Goal: Task Accomplishment & Management: Use online tool/utility

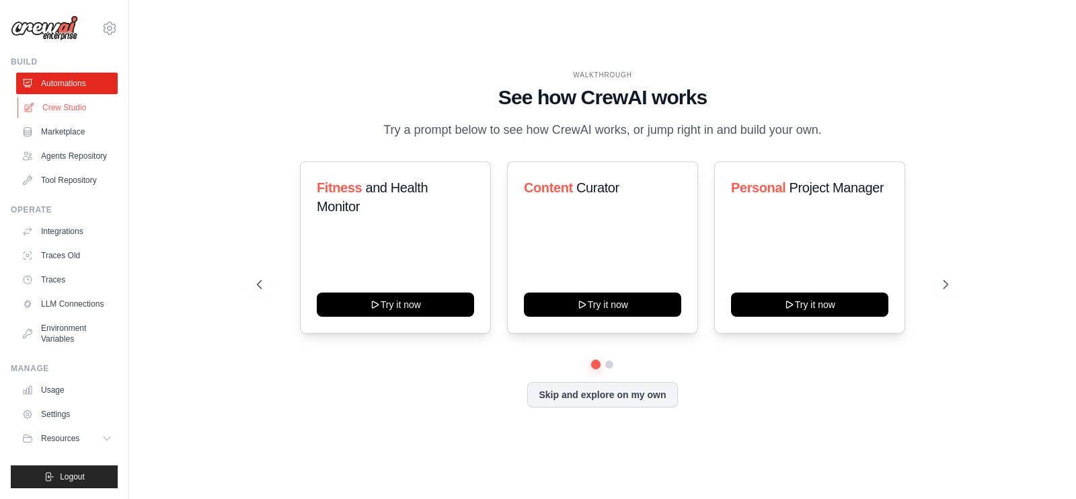
click at [81, 106] on link "Crew Studio" at bounding box center [68, 108] width 102 height 22
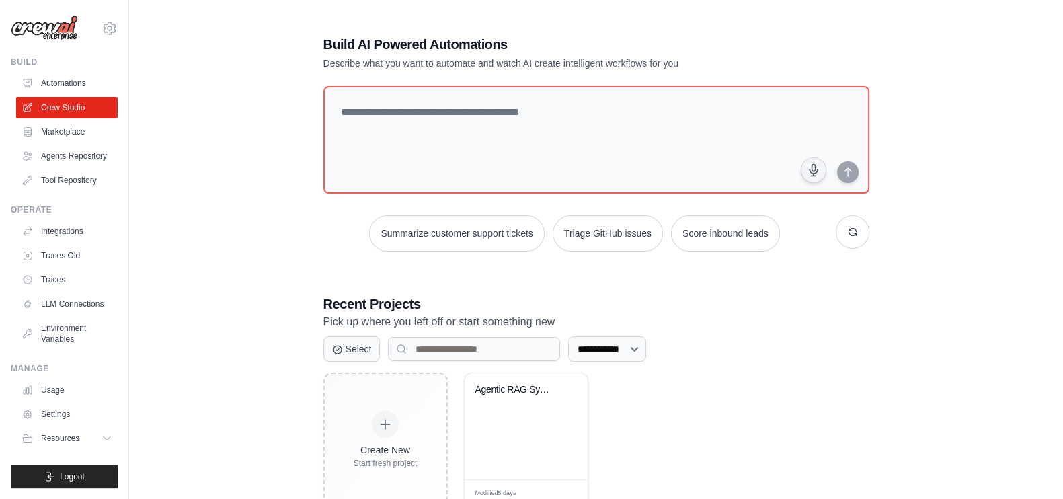
click at [215, 257] on div "**********" at bounding box center [596, 270] width 891 height 515
click at [722, 38] on h1 "Build AI Powered Automations" at bounding box center [549, 44] width 452 height 19
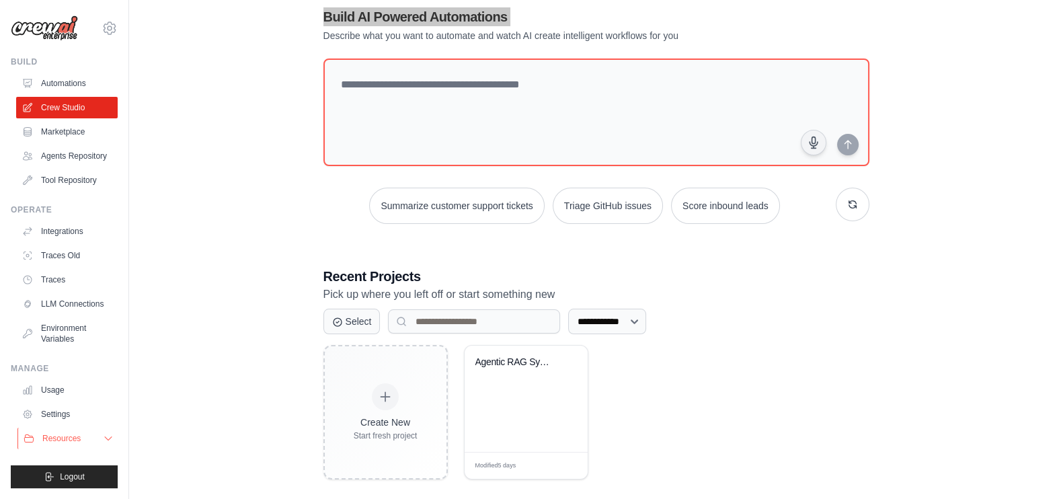
scroll to position [42, 0]
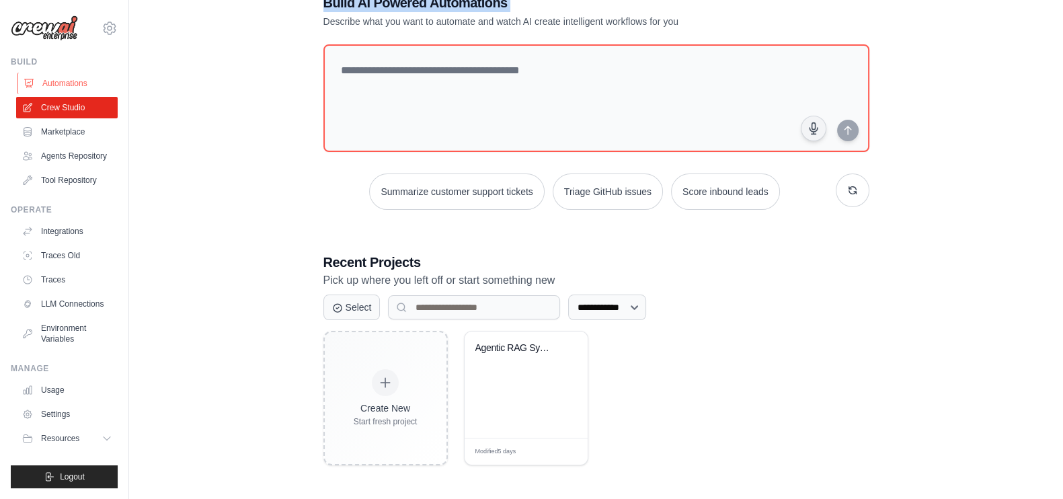
click at [47, 81] on link "Automations" at bounding box center [68, 84] width 102 height 22
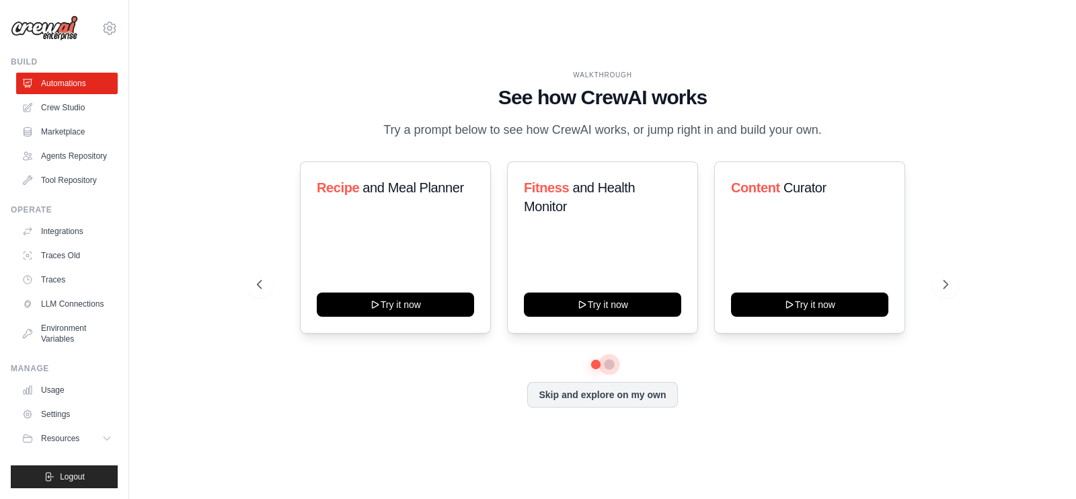
click at [611, 370] on button at bounding box center [609, 364] width 11 height 11
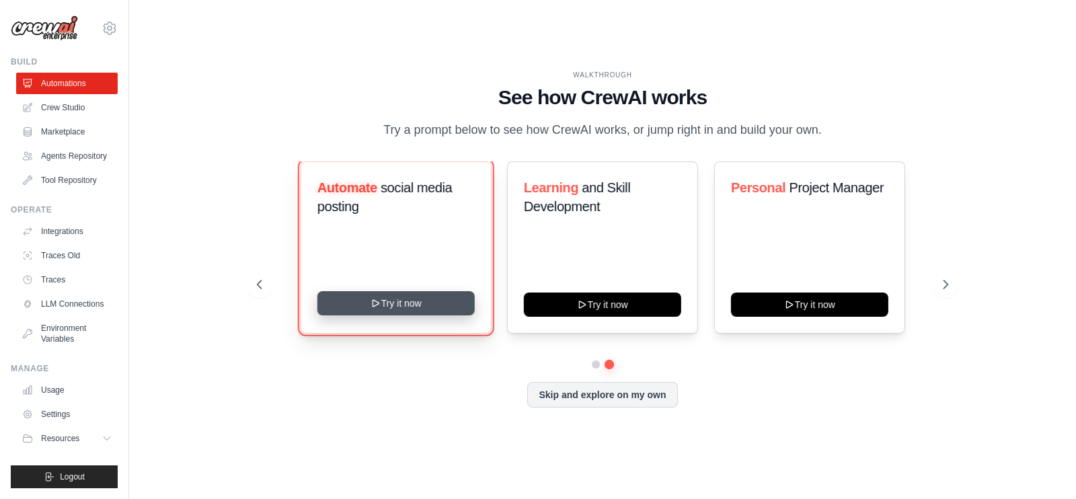
click at [401, 309] on button "Try it now" at bounding box center [395, 303] width 157 height 24
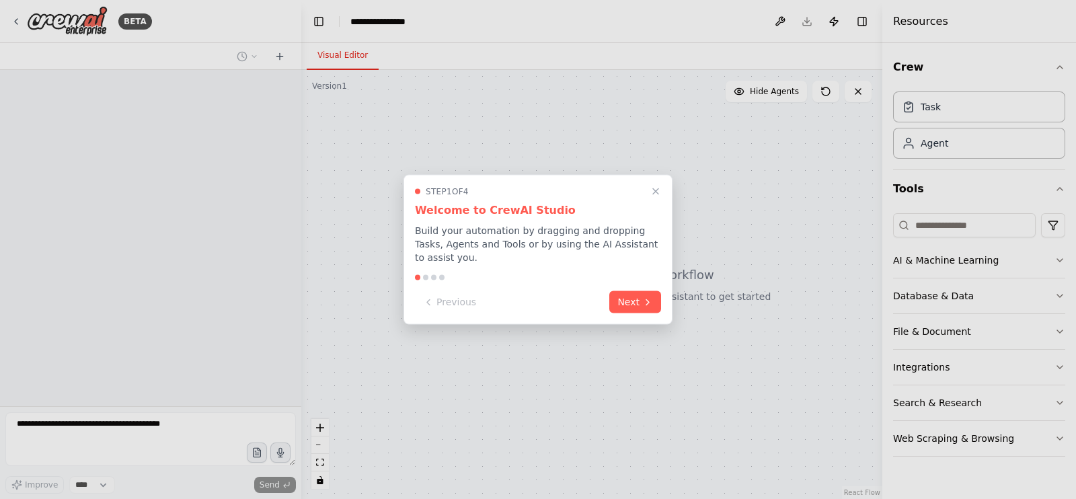
select select "****"
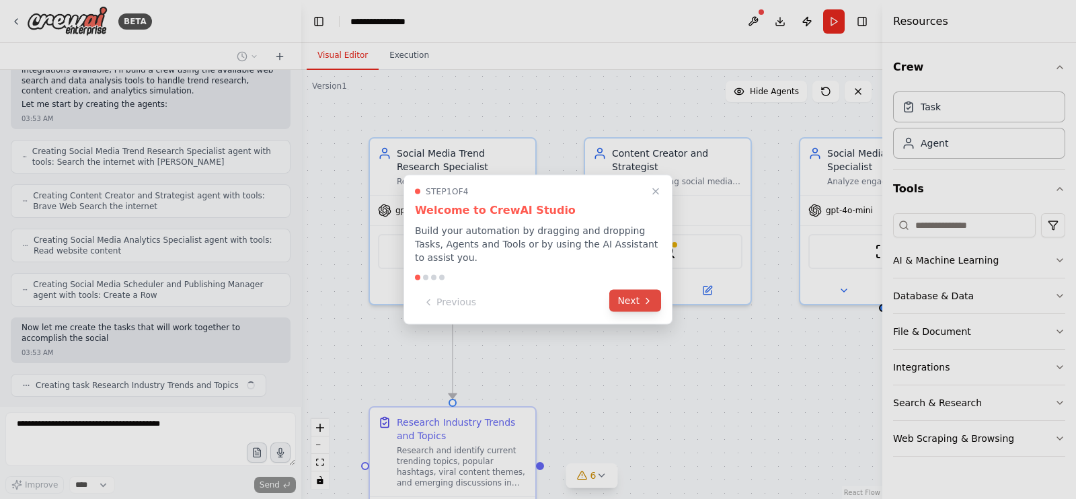
scroll to position [797, 0]
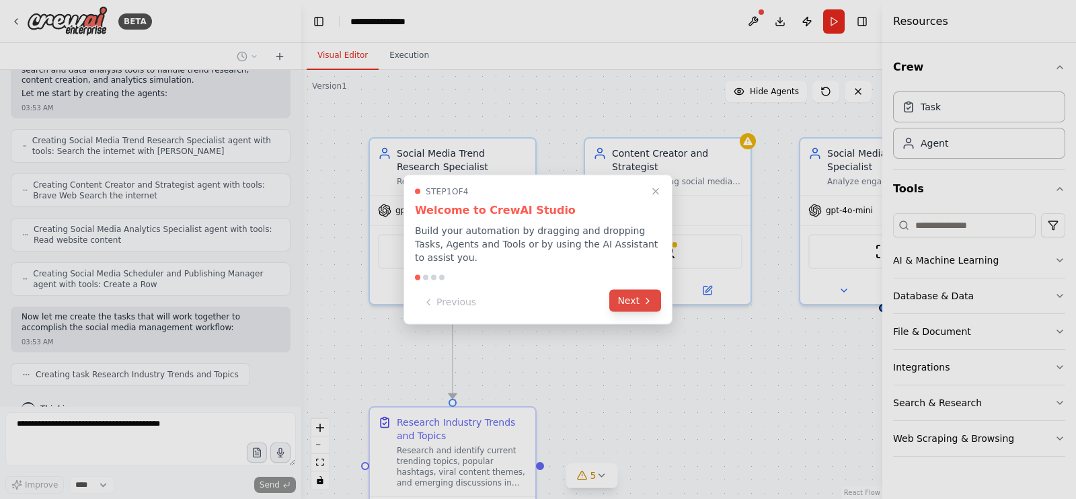
click at [632, 297] on button "Next" at bounding box center [635, 301] width 52 height 22
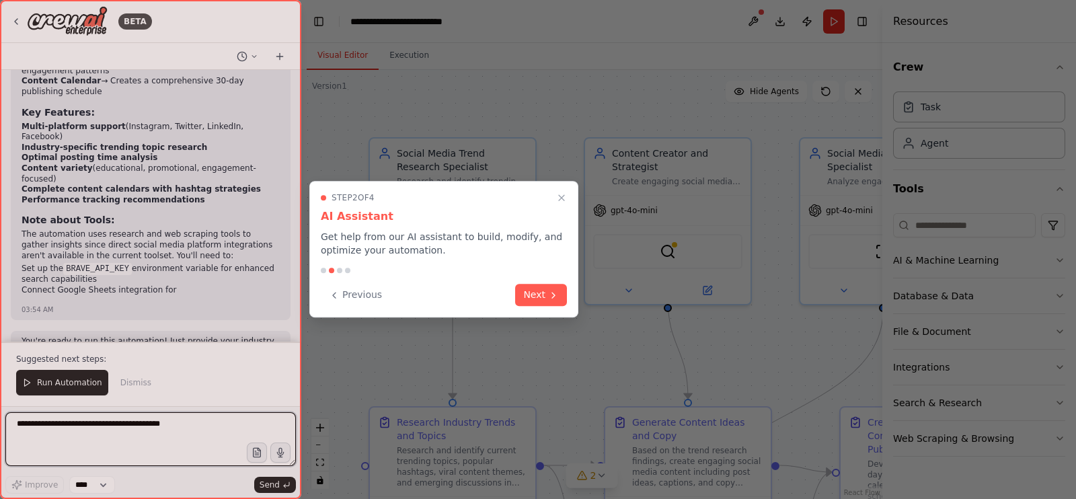
scroll to position [1611, 0]
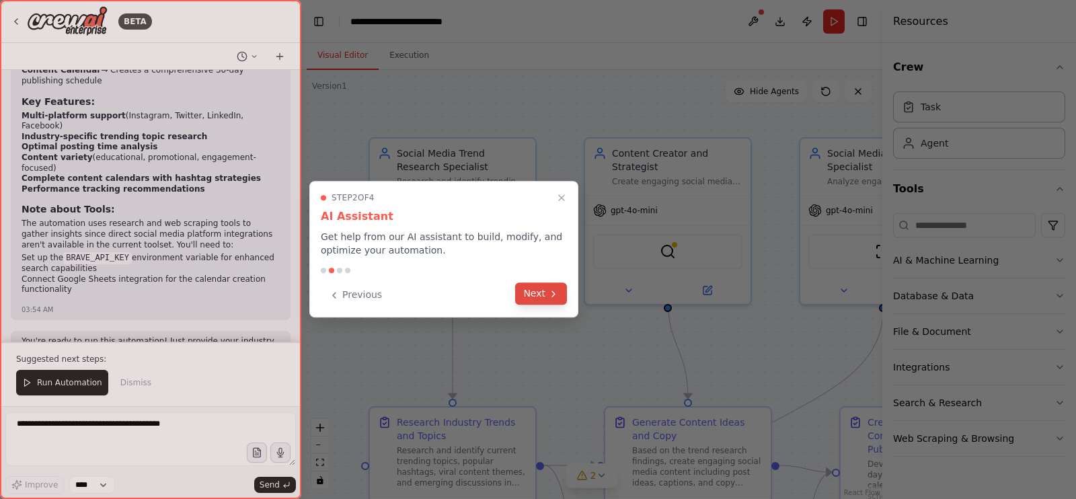
click at [537, 291] on button "Next" at bounding box center [541, 293] width 52 height 22
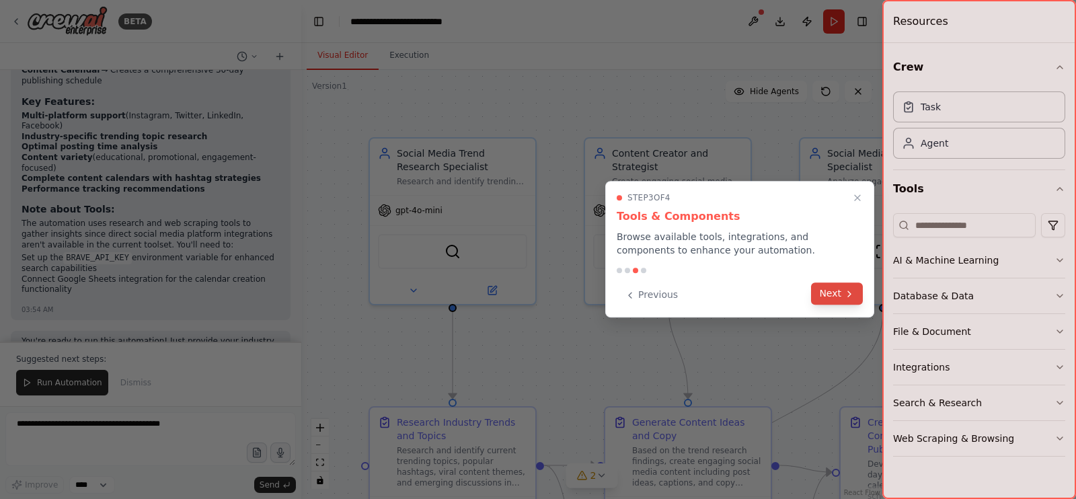
click at [847, 297] on icon at bounding box center [849, 293] width 11 height 11
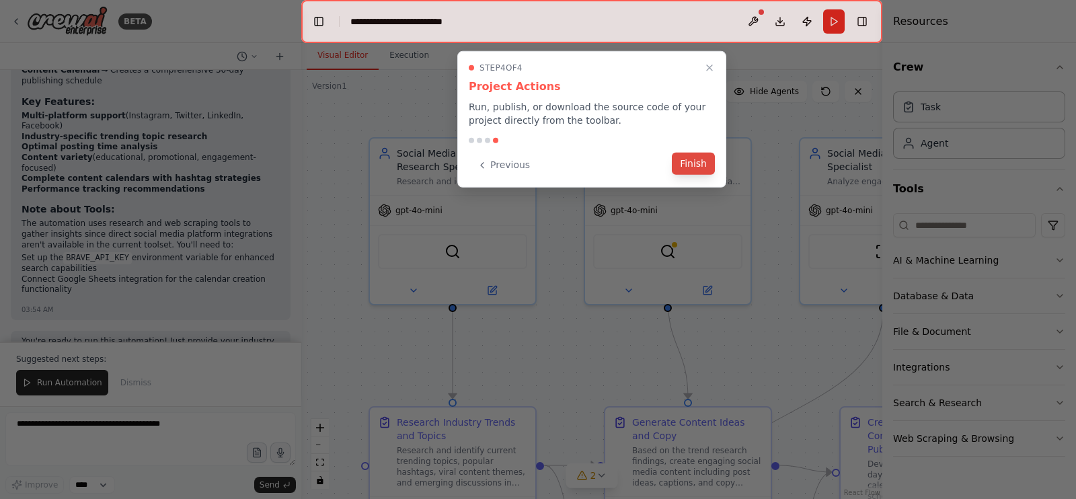
click at [705, 168] on button "Finish" at bounding box center [693, 164] width 43 height 22
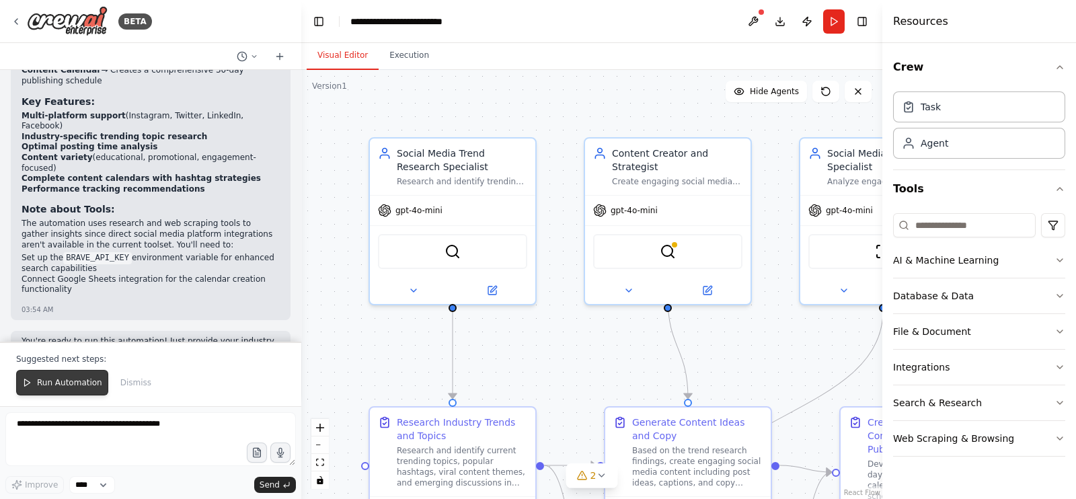
click at [68, 381] on span "Run Automation" at bounding box center [69, 382] width 65 height 11
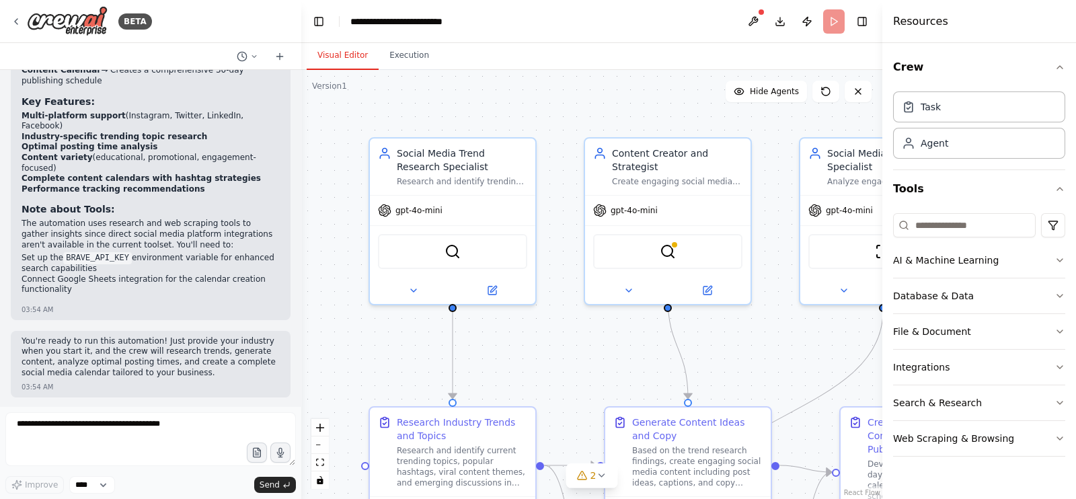
scroll to position [1546, 0]
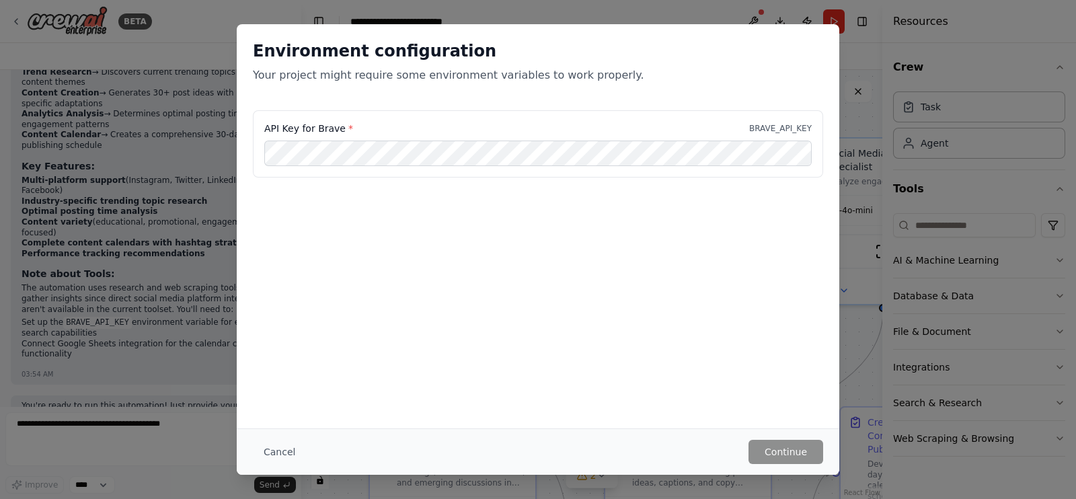
click at [414, 393] on div "Environment configuration Your project might require some environment variables…" at bounding box center [538, 226] width 603 height 404
click at [272, 453] on button "Cancel" at bounding box center [279, 452] width 53 height 24
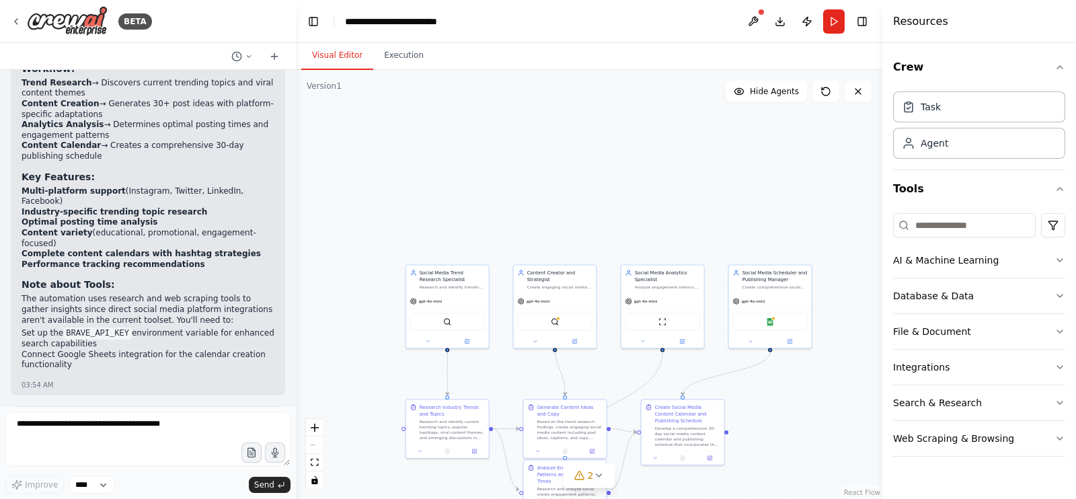
scroll to position [1557, 0]
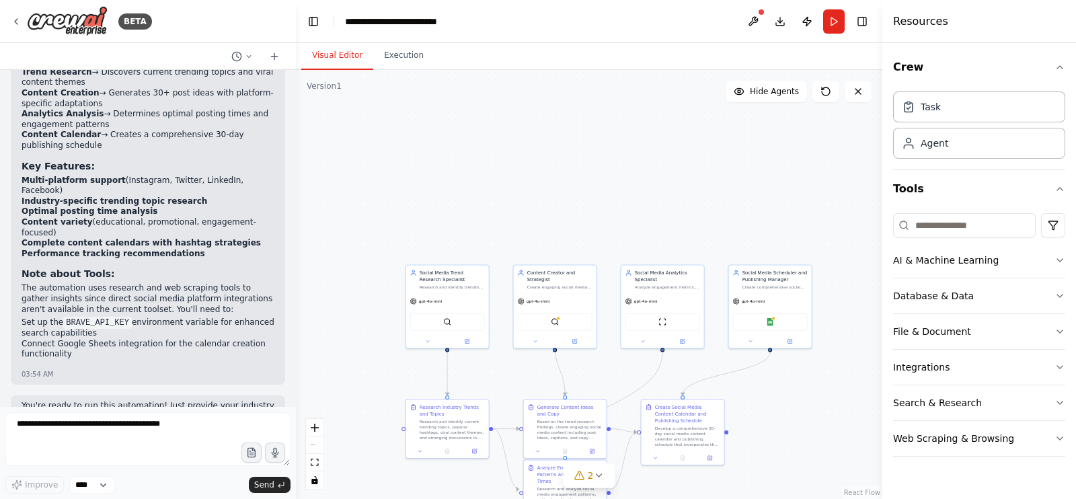
drag, startPoint x: 297, startPoint y: 368, endPoint x: 296, endPoint y: 340, distance: 27.6
click at [296, 340] on div "BETA Create a crew that schedules and publishes social media content across mul…" at bounding box center [538, 249] width 1076 height 499
click at [597, 473] on icon at bounding box center [598, 475] width 11 height 11
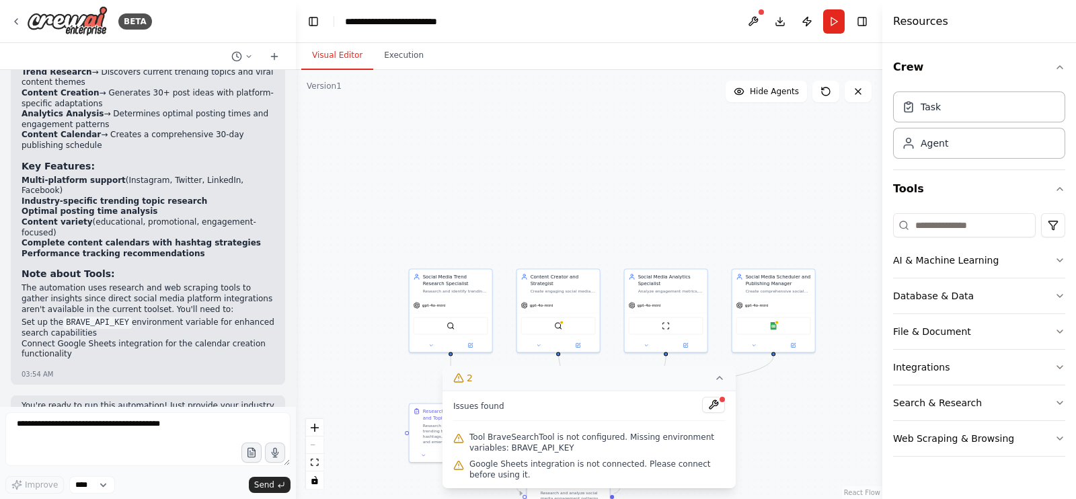
click at [778, 418] on div ".deletable-edge-delete-btn { width: 20px; height: 20px; border: 0px solid #ffff…" at bounding box center [589, 284] width 586 height 429
click at [730, 381] on button "2" at bounding box center [588, 378] width 293 height 25
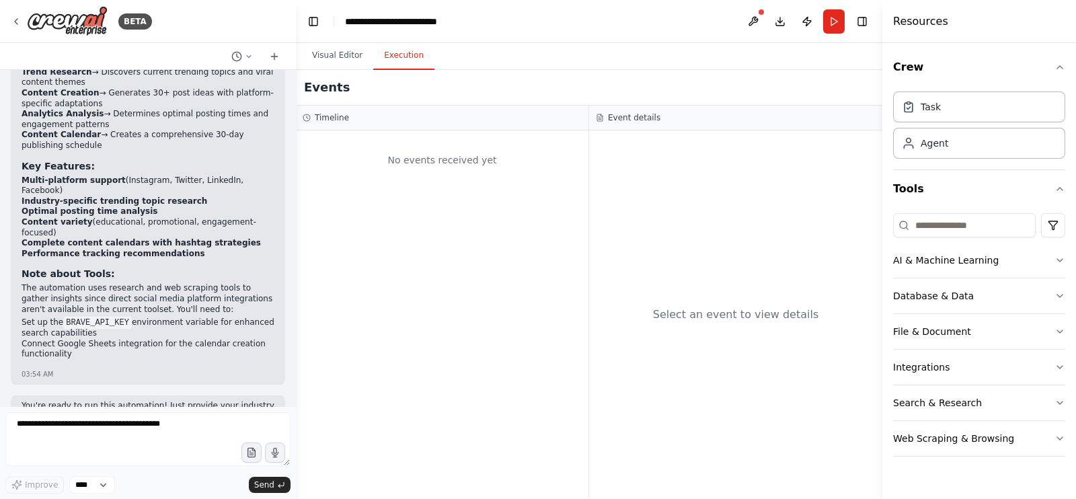
click at [404, 62] on button "Execution" at bounding box center [403, 56] width 61 height 28
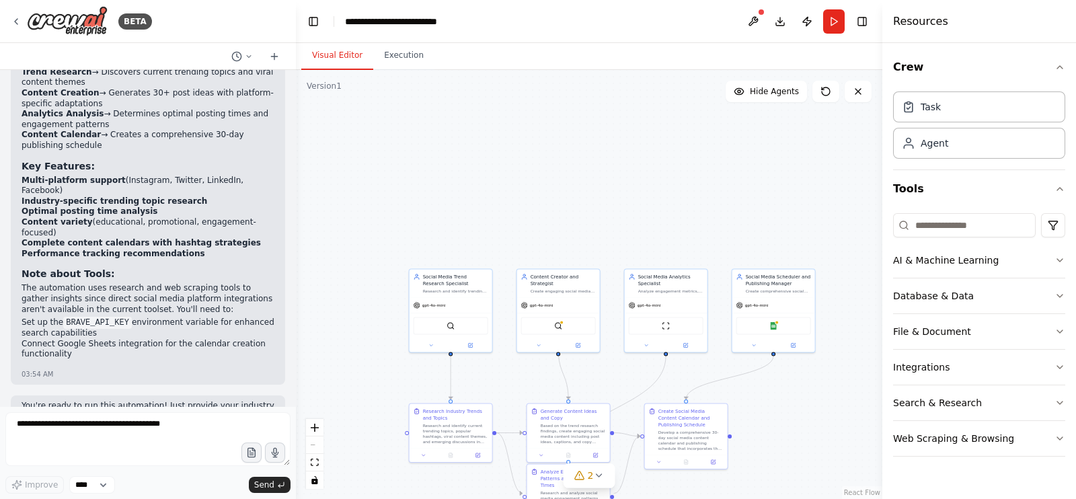
click at [337, 54] on button "Visual Editor" at bounding box center [337, 56] width 72 height 28
click at [1059, 437] on icon "button" at bounding box center [1059, 438] width 11 height 11
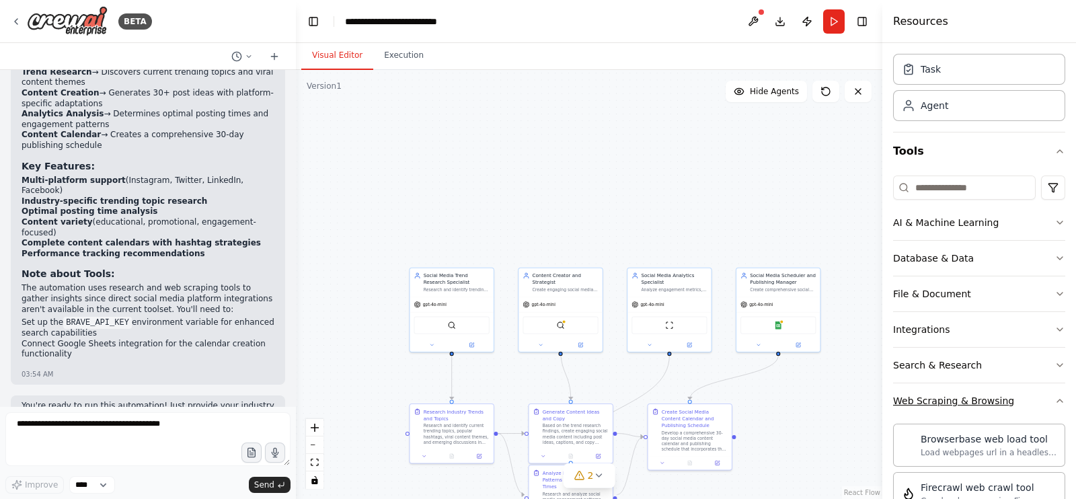
scroll to position [0, 0]
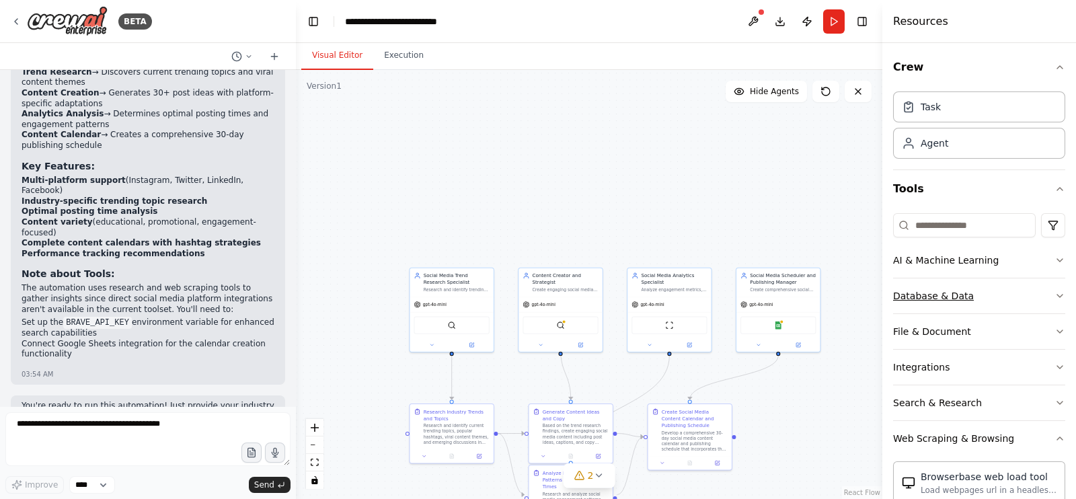
click at [1054, 295] on icon "button" at bounding box center [1059, 296] width 11 height 11
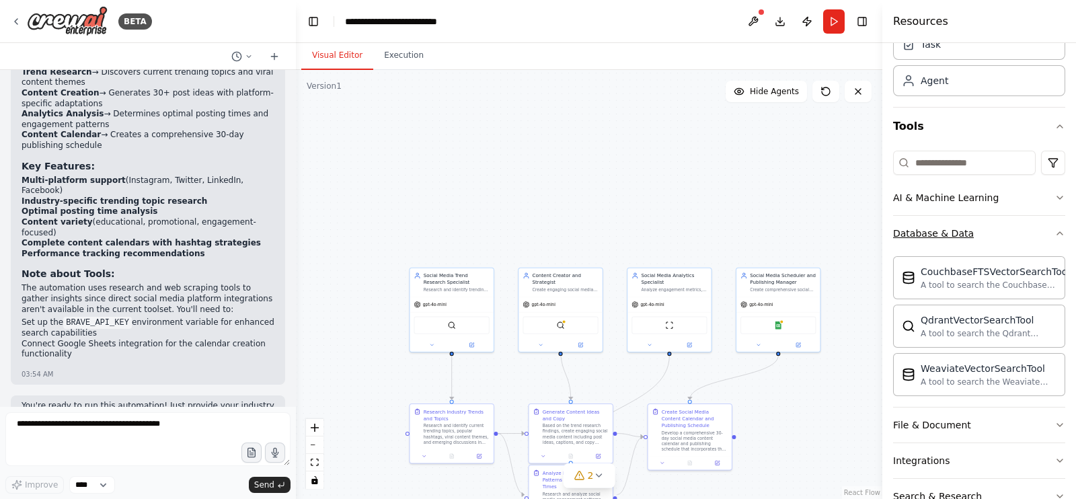
scroll to position [70, 0]
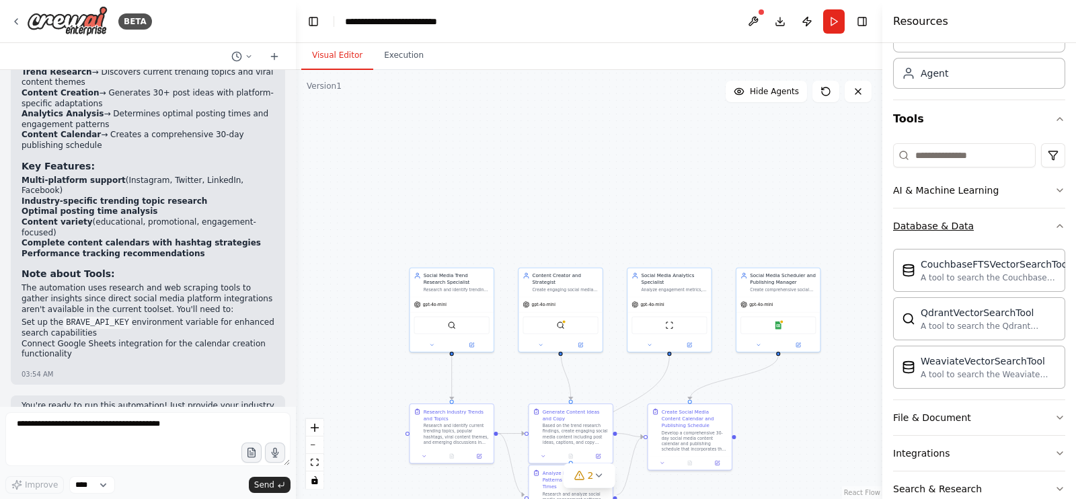
click at [1036, 233] on button "Database & Data" at bounding box center [979, 225] width 172 height 35
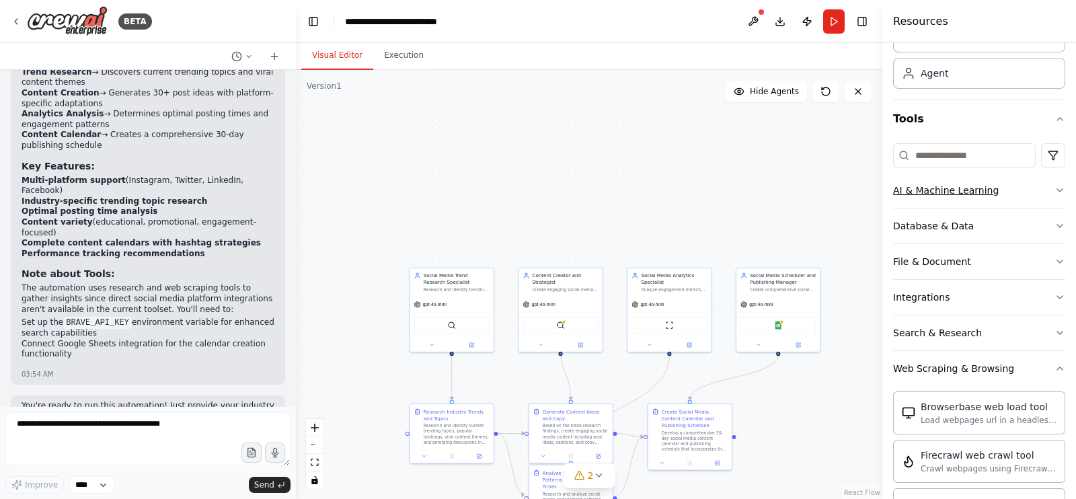
click at [1054, 187] on icon "button" at bounding box center [1059, 190] width 11 height 11
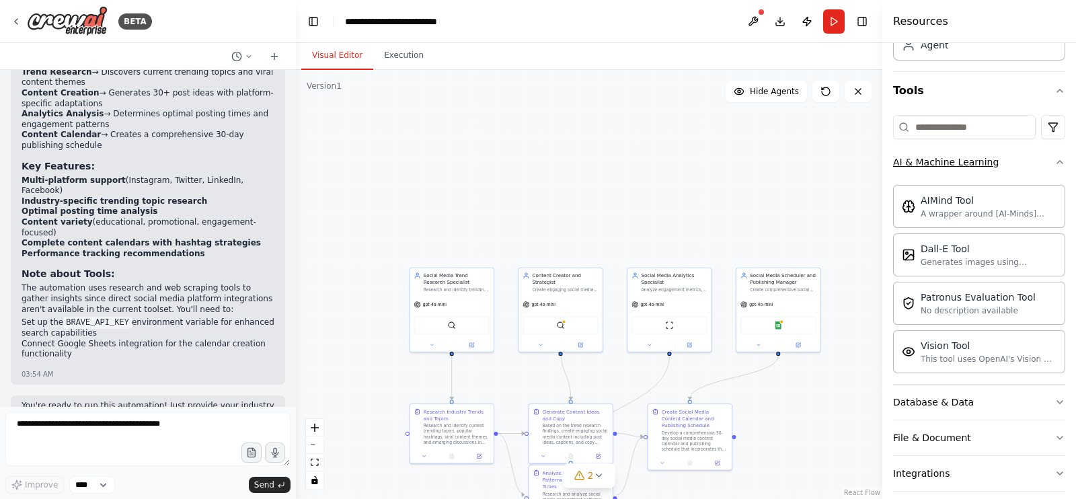
scroll to position [116, 0]
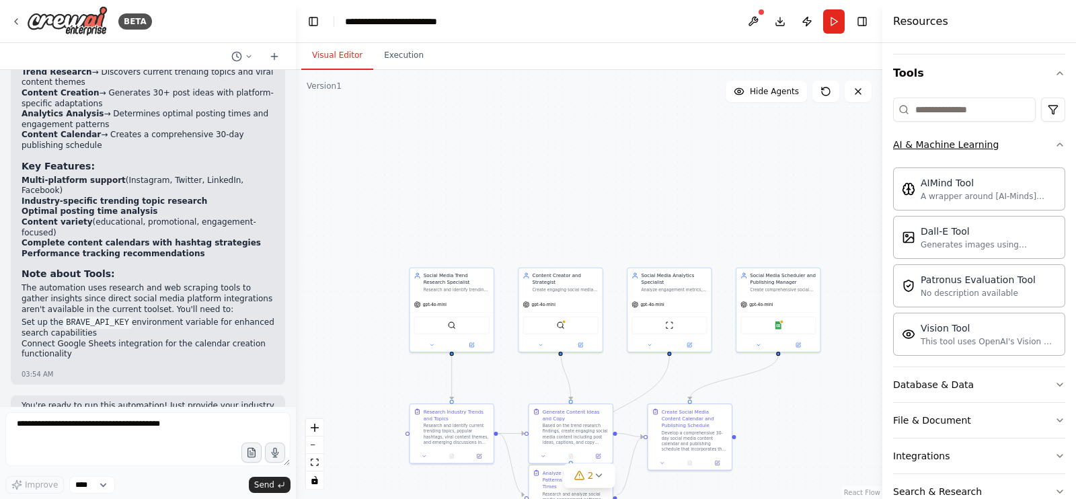
click at [1054, 140] on icon "button" at bounding box center [1059, 144] width 11 height 11
